Goal: Transaction & Acquisition: Purchase product/service

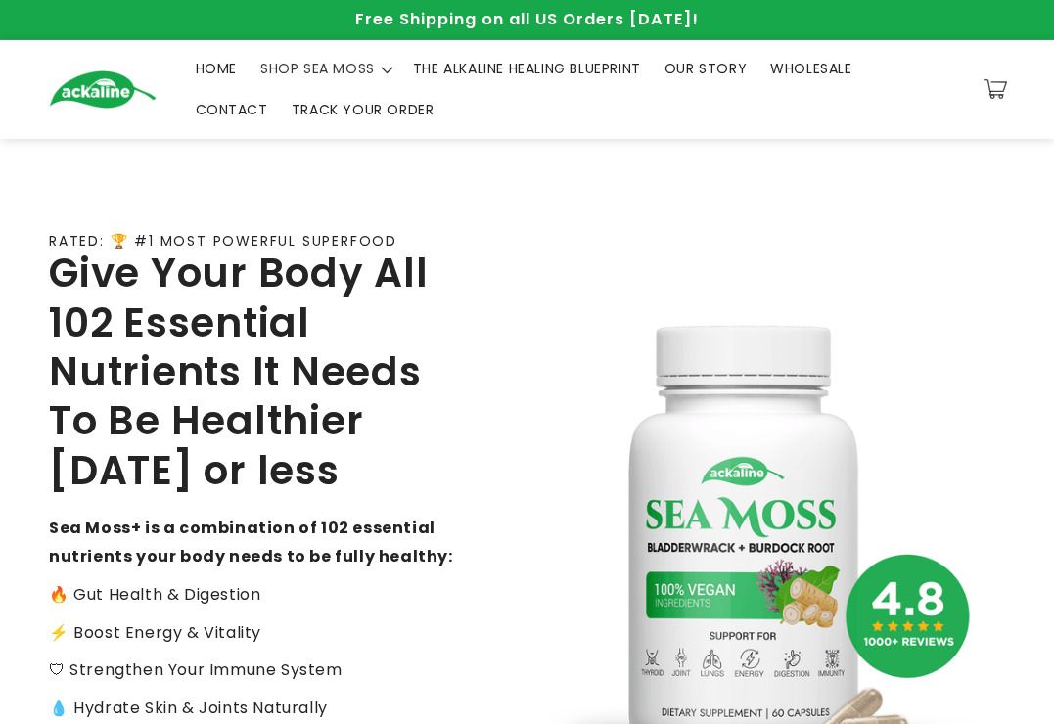
scroll to position [783, 0]
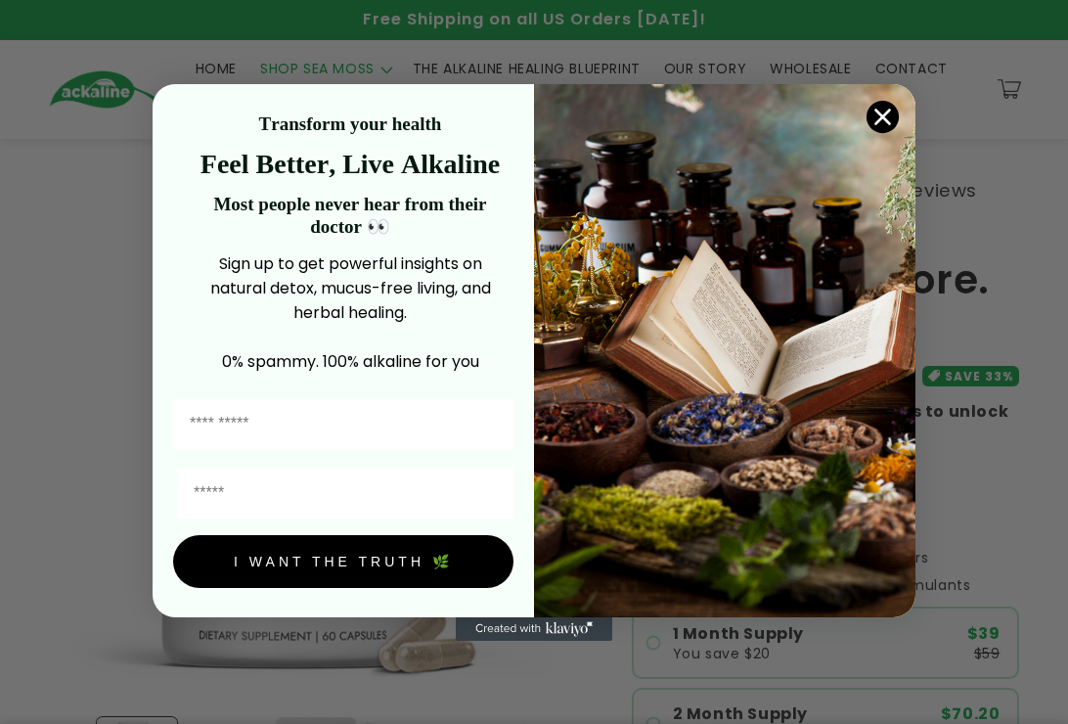
click at [896, 105] on icon "Close dialog" at bounding box center [883, 117] width 34 height 34
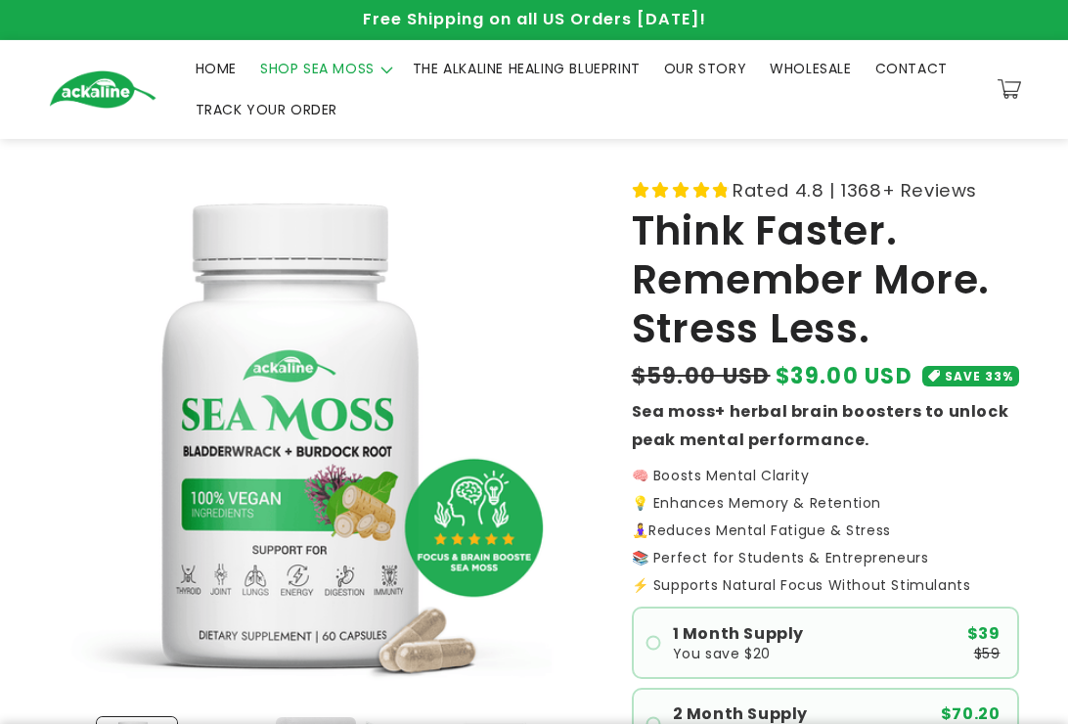
click at [884, 159] on icon "Close dialog" at bounding box center [883, 176] width 34 height 34
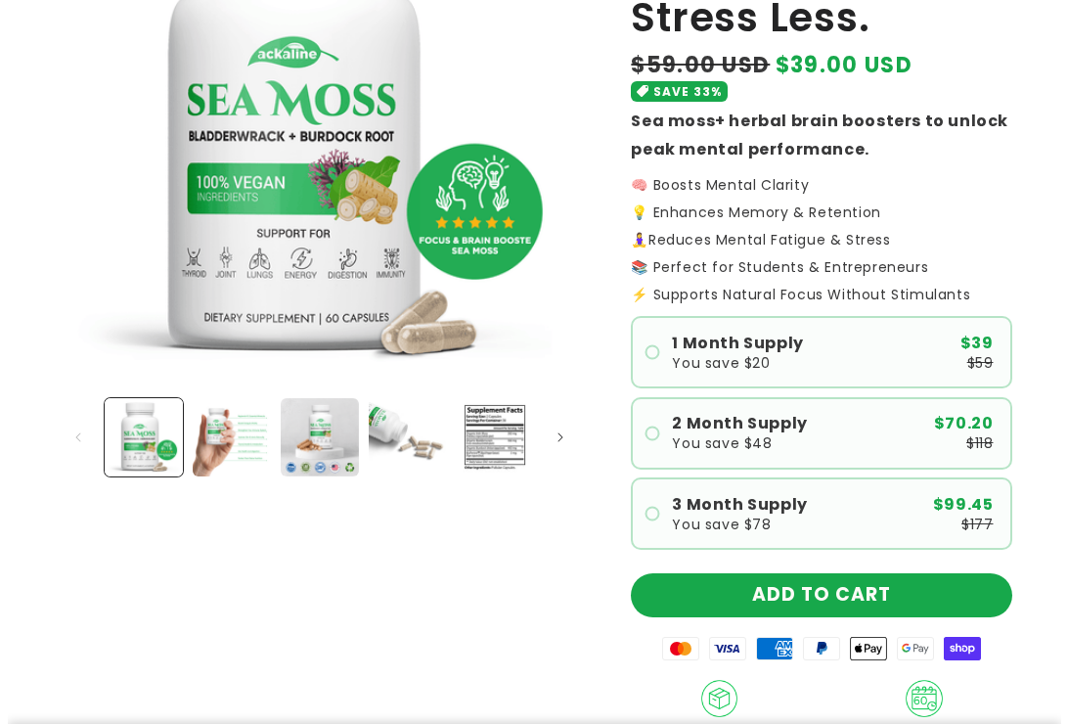
scroll to position [489, 0]
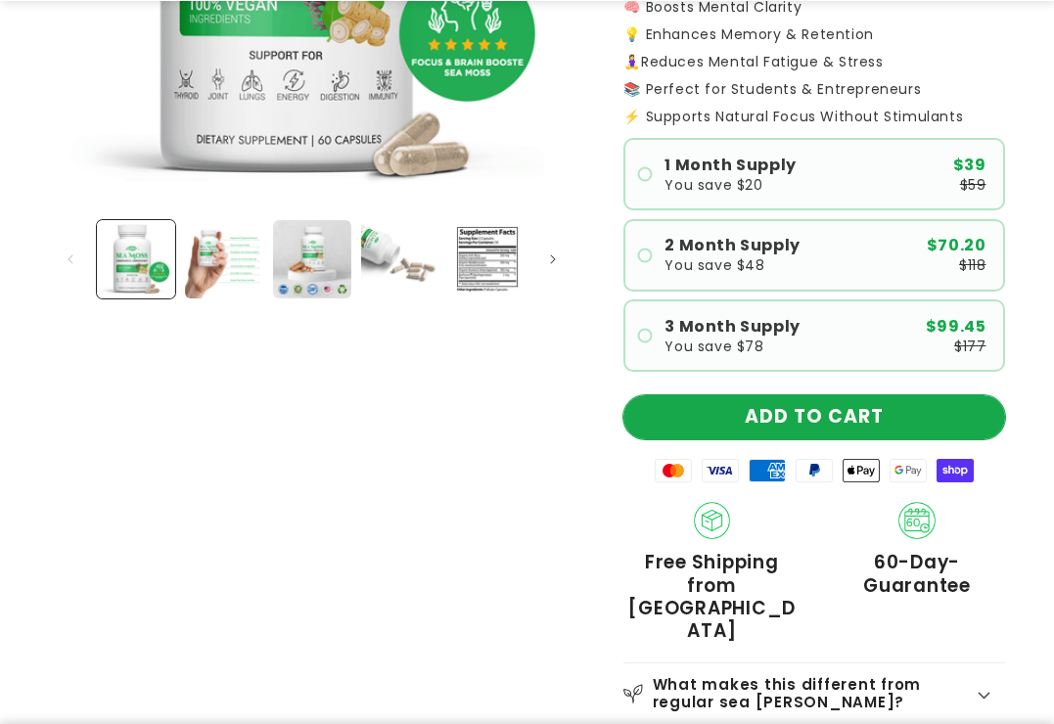
click at [766, 426] on button "ADD TO CART" at bounding box center [814, 417] width 382 height 44
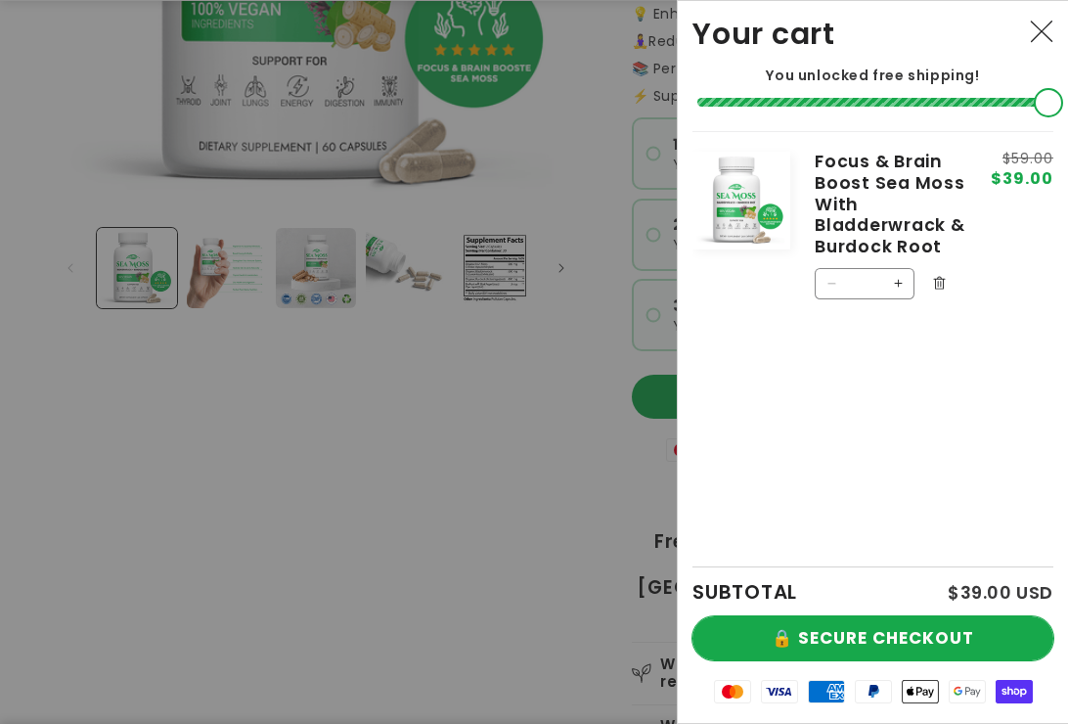
click at [843, 628] on button "🔒 SECURE CHECKOUT" at bounding box center [873, 638] width 361 height 44
